Goal: Task Accomplishment & Management: Manage account settings

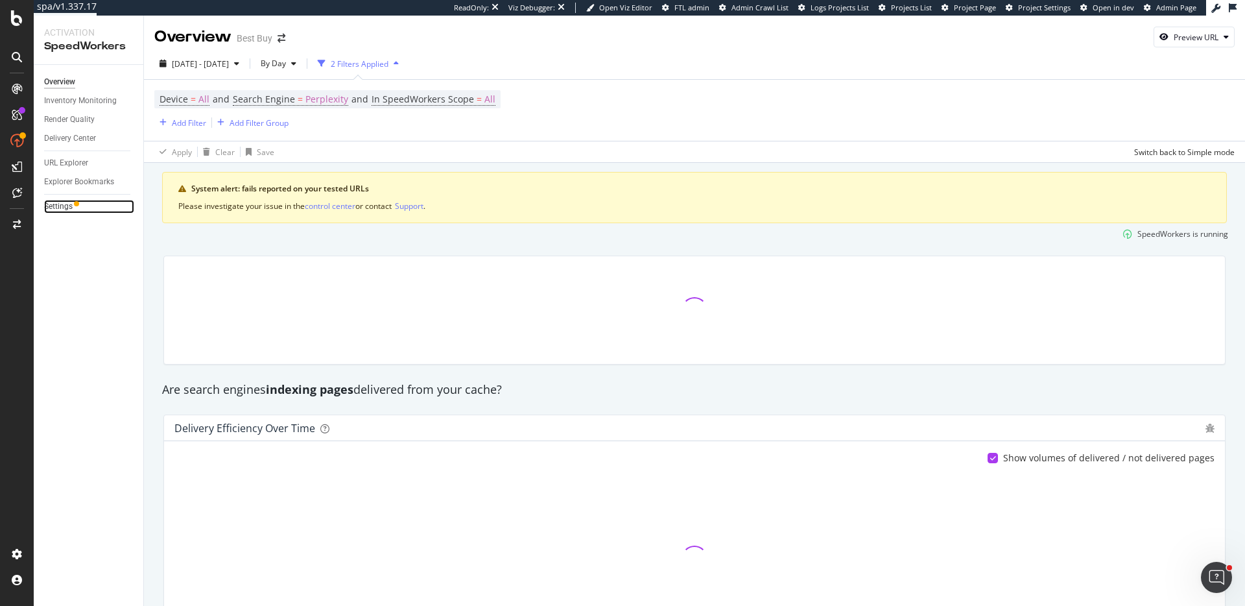
click at [74, 206] on link "Settings" at bounding box center [89, 207] width 90 height 14
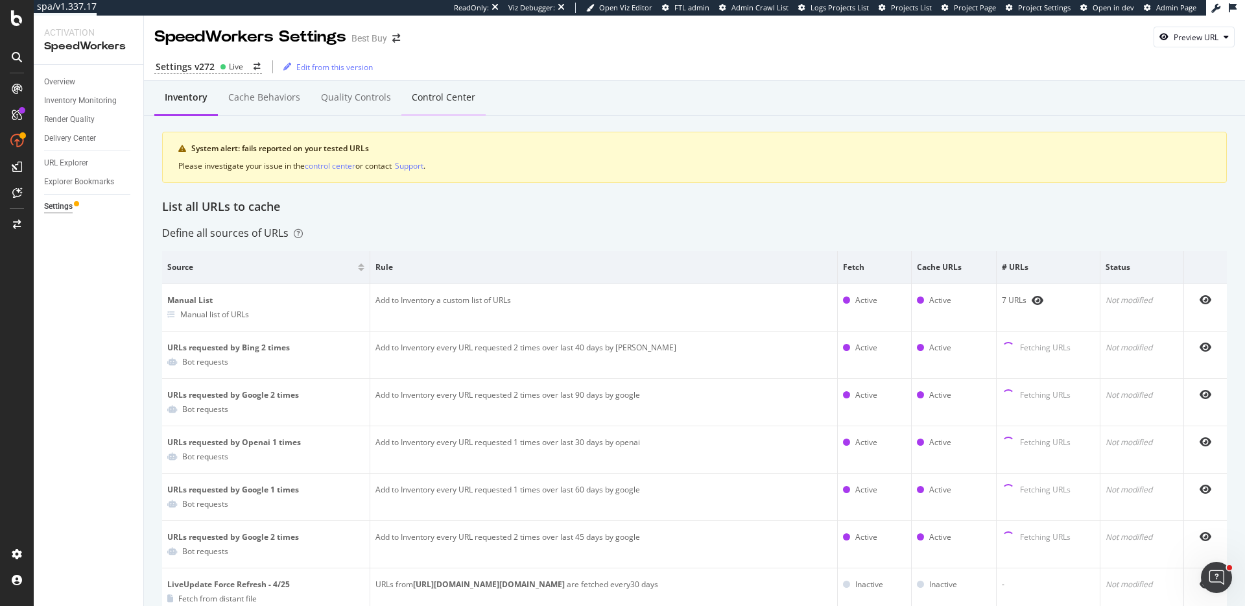
click at [435, 99] on div "Control Center" at bounding box center [444, 97] width 64 height 13
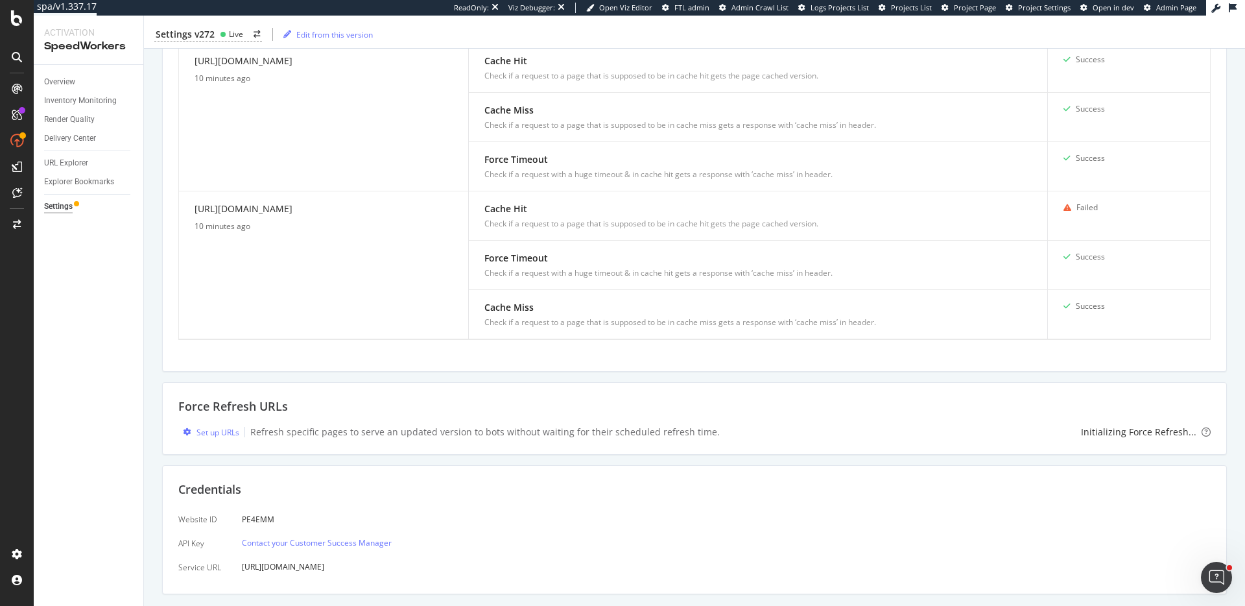
scroll to position [1368, 0]
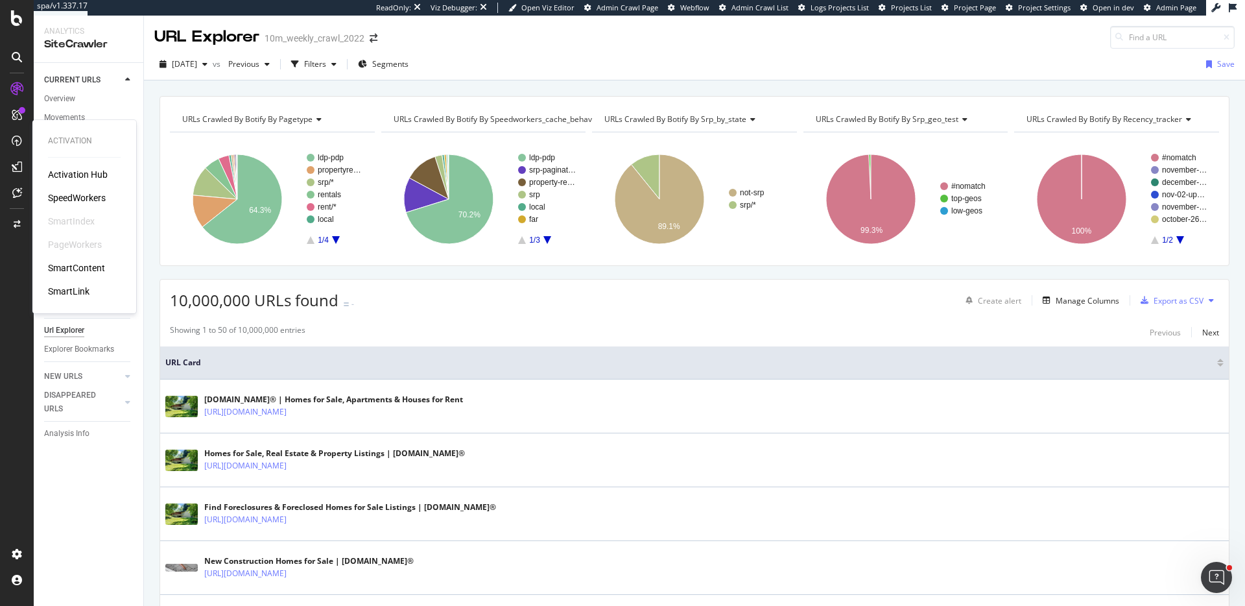
click at [97, 200] on div "SpeedWorkers" at bounding box center [77, 197] width 58 height 13
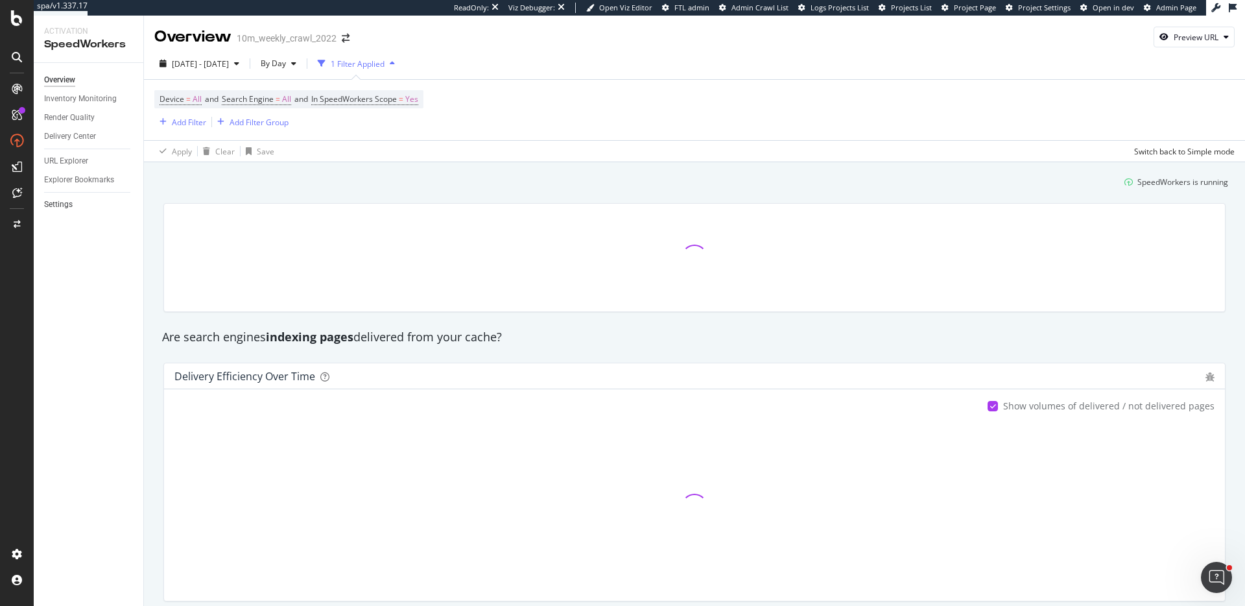
click at [73, 206] on link "Settings" at bounding box center [89, 205] width 90 height 14
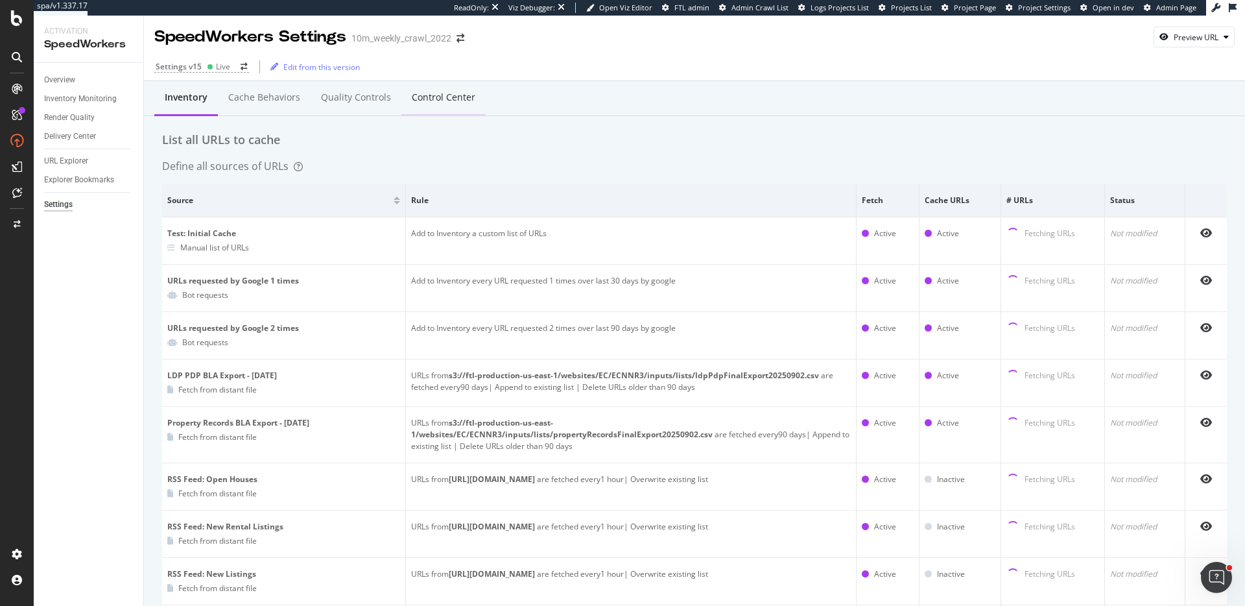
click at [455, 91] on div "Control Center" at bounding box center [444, 97] width 64 height 13
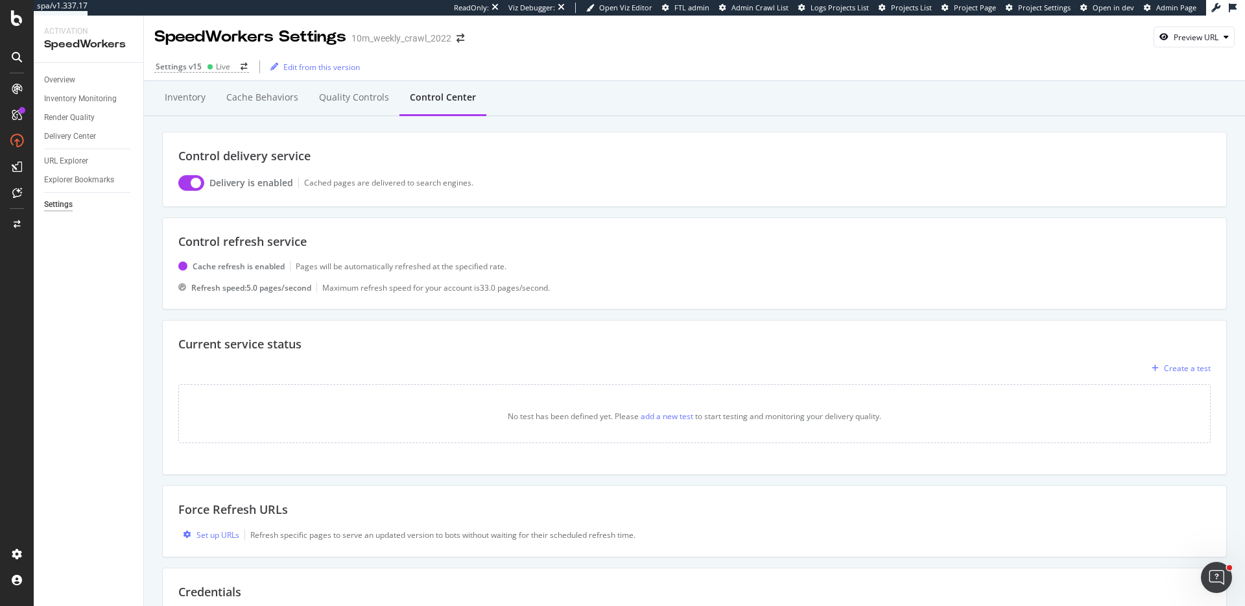
click at [482, 285] on div "Maximum refresh speed for your account is 33.0 pages /second." at bounding box center [436, 287] width 228 height 11
click at [482, 286] on div "Maximum refresh speed for your account is 33.0 pages /second." at bounding box center [436, 287] width 228 height 11
click at [369, 289] on div "Maximum refresh speed for your account is 33.0 pages /second." at bounding box center [436, 287] width 228 height 11
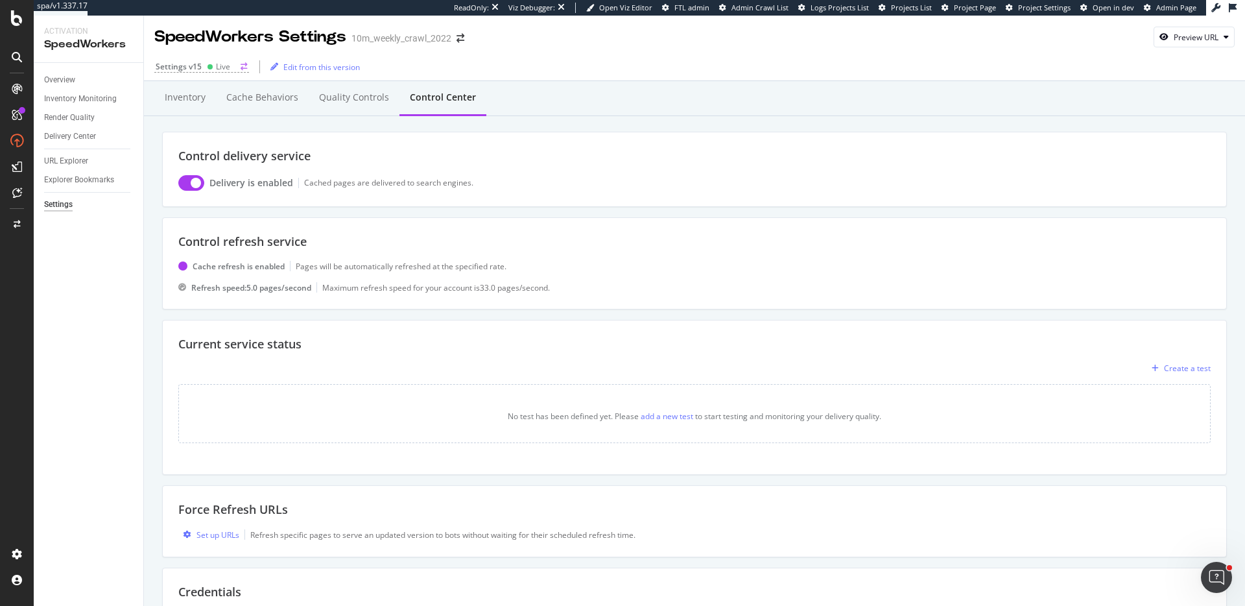
click at [167, 64] on div "Settings v15" at bounding box center [179, 66] width 46 height 11
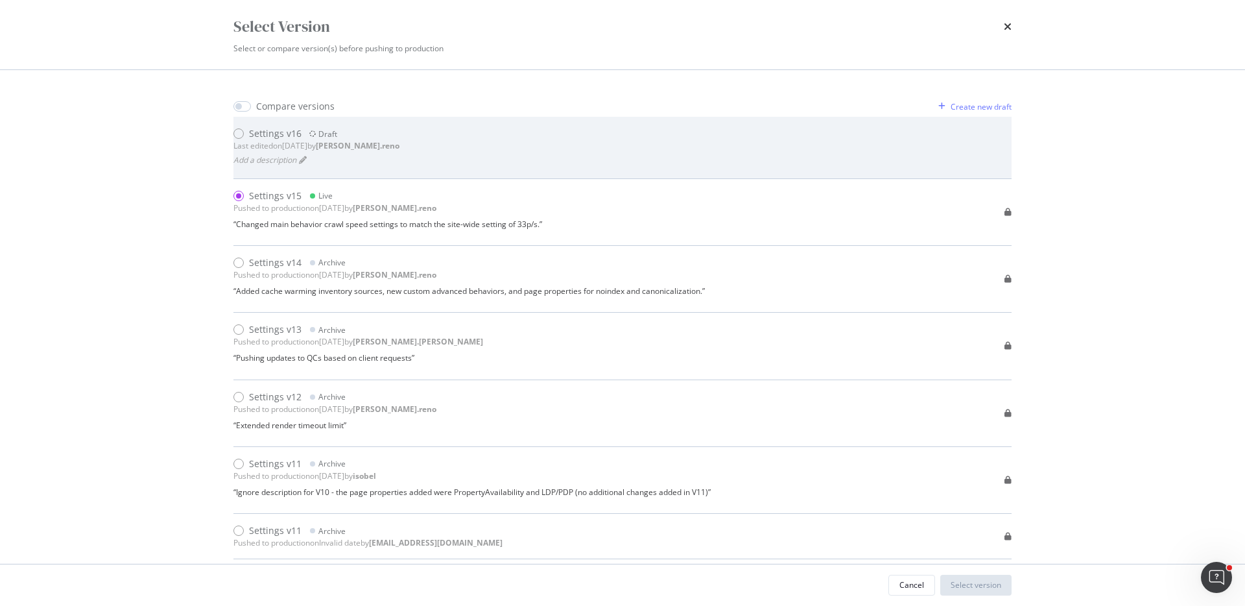
click at [433, 130] on div "Settings v16 Draft Last edited on 2025 Sep 8th by dan.reno Add a description" at bounding box center [622, 147] width 778 height 40
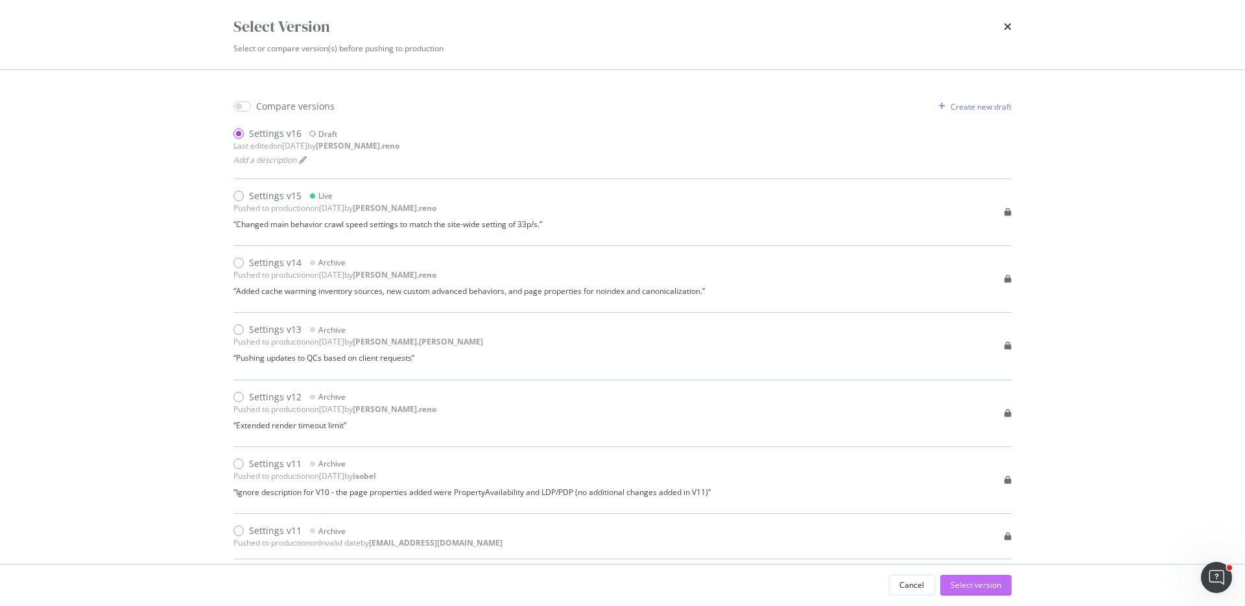
click at [971, 583] on div "Select version" at bounding box center [976, 584] width 51 height 11
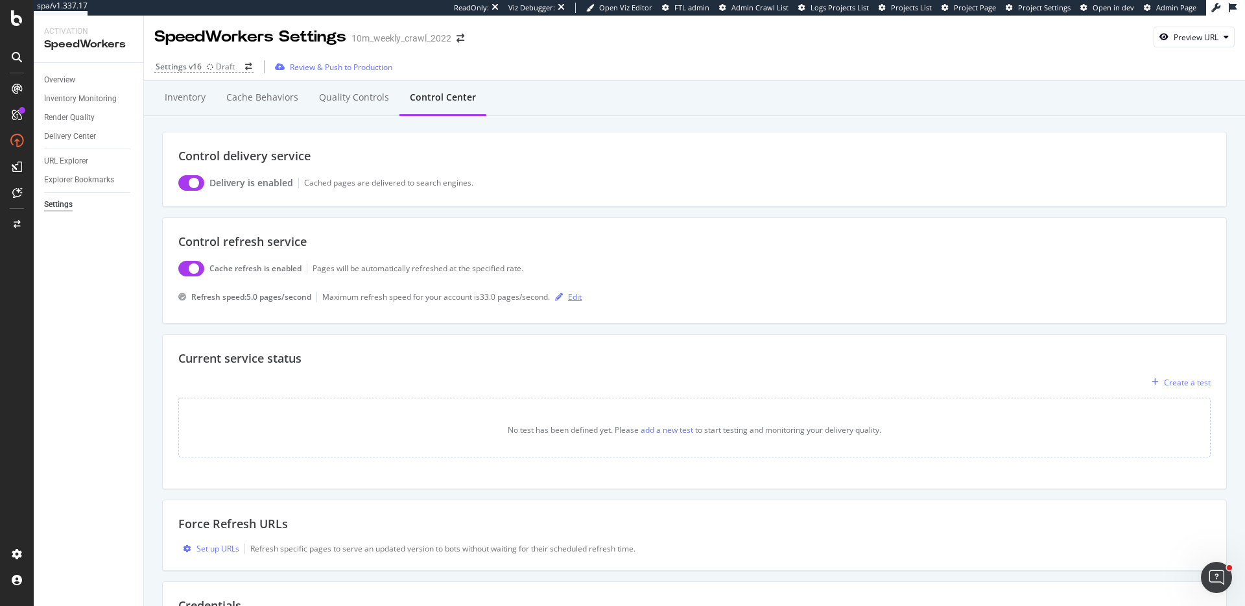
click at [579, 300] on div "Edit" at bounding box center [575, 296] width 14 height 11
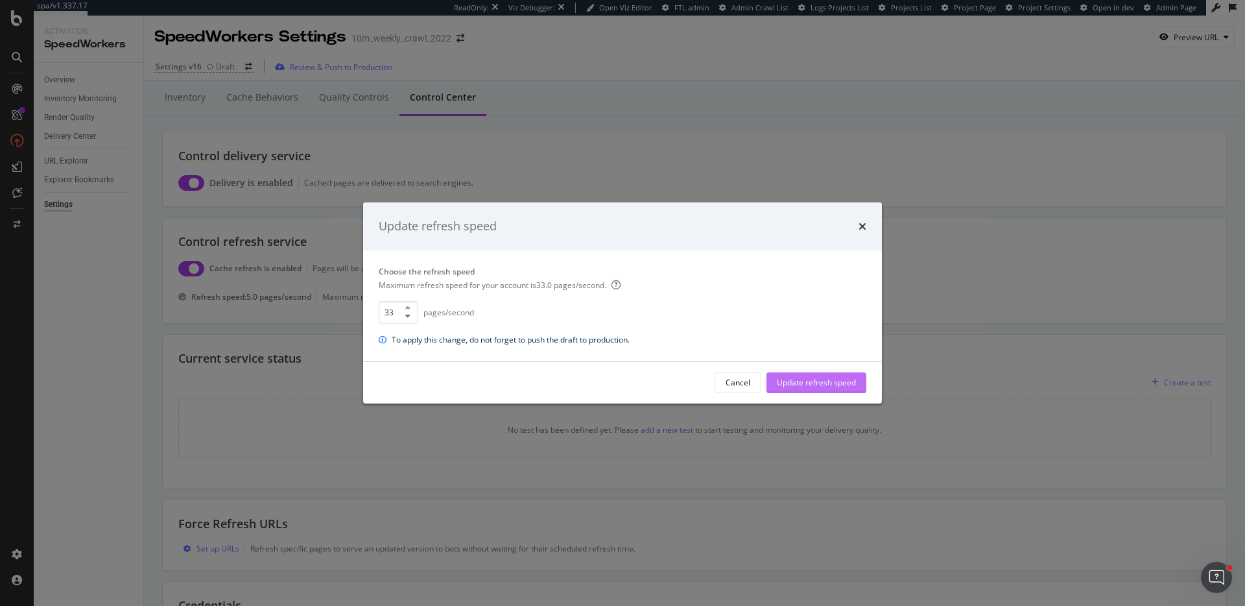
type input "33"
click at [840, 379] on div "Update refresh speed" at bounding box center [816, 382] width 79 height 11
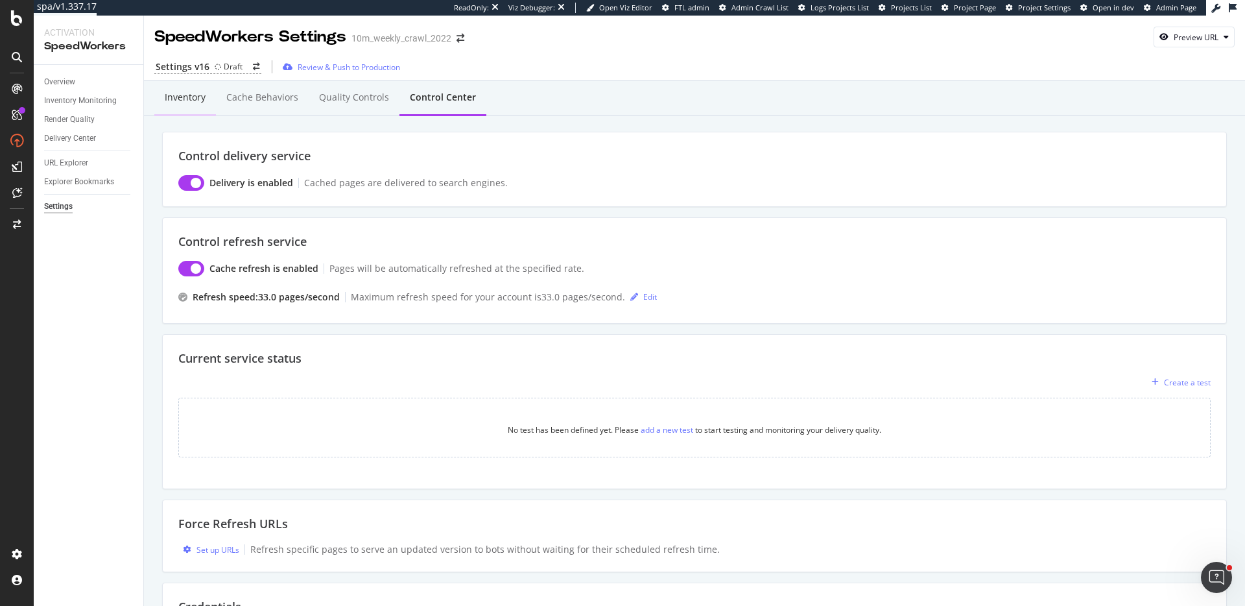
click at [166, 99] on div "Inventory" at bounding box center [185, 97] width 41 height 13
